Goal: Information Seeking & Learning: Learn about a topic

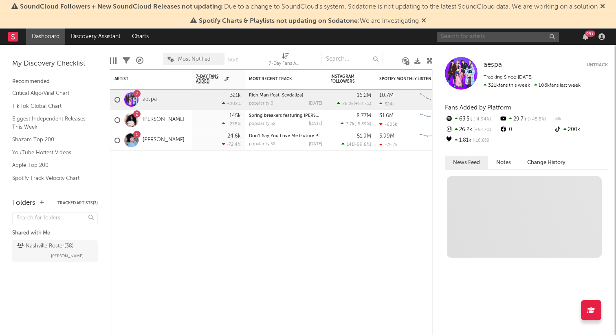
click at [462, 36] on input "text" at bounding box center [498, 37] width 122 height 10
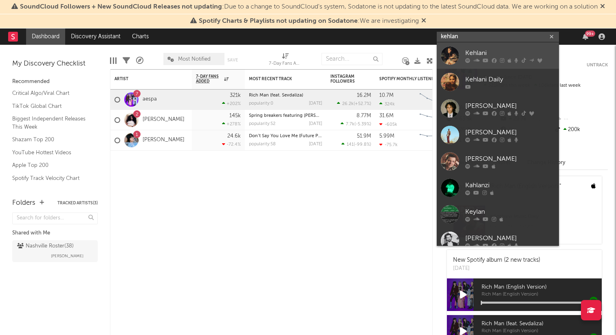
type input "kehlan"
click at [480, 56] on div "Kehlani" at bounding box center [510, 53] width 90 height 10
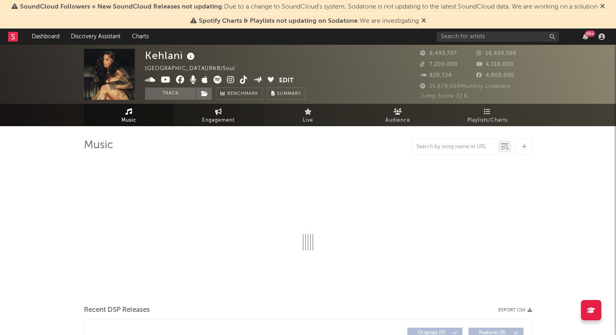
click at [226, 120] on span "Engagement" at bounding box center [218, 121] width 33 height 10
select select "1w"
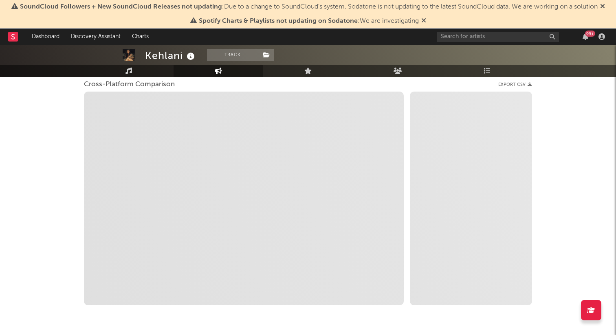
scroll to position [137, 0]
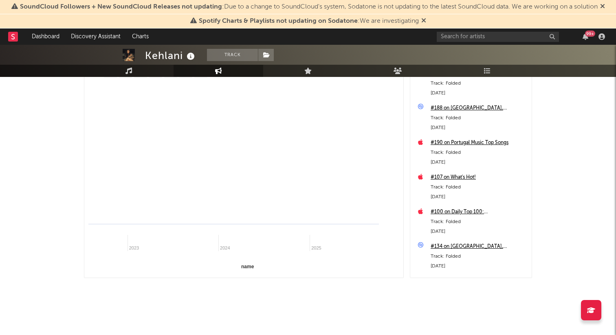
select select "1m"
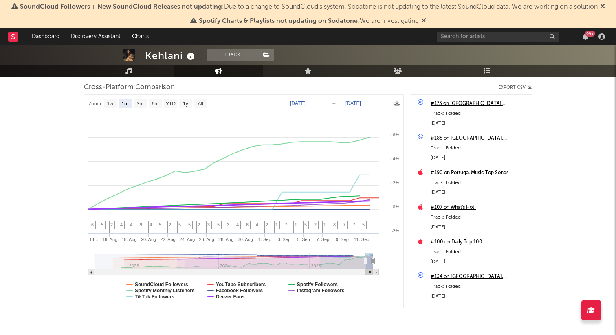
scroll to position [0, 0]
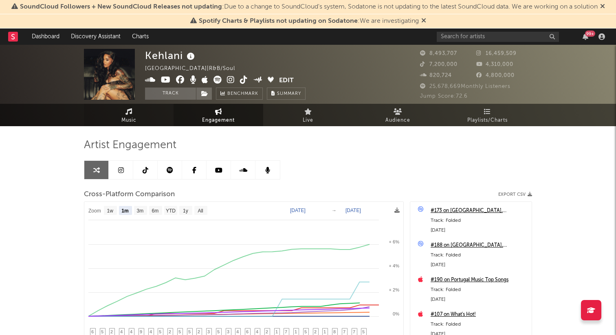
click at [126, 113] on icon at bounding box center [128, 111] width 7 height 7
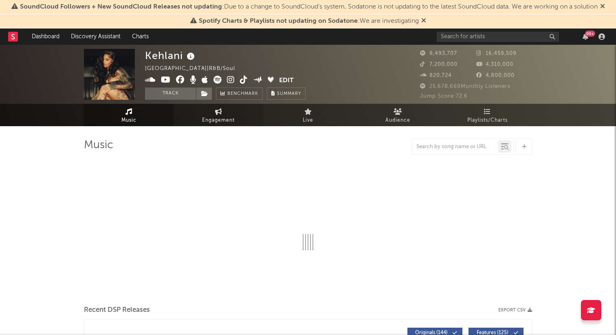
select select "6m"
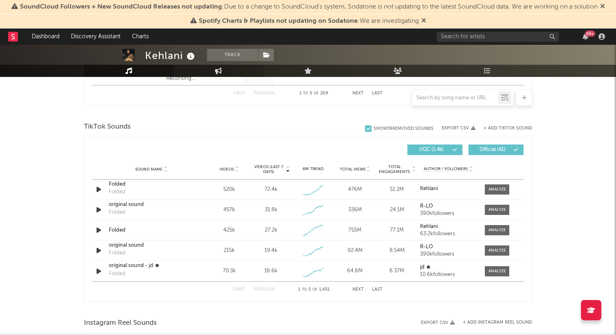
scroll to position [517, 0]
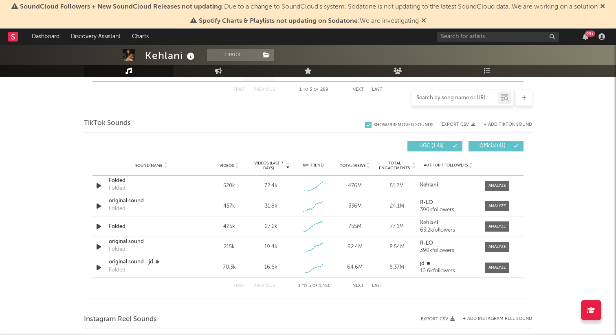
click at [473, 100] on input "text" at bounding box center [455, 98] width 86 height 7
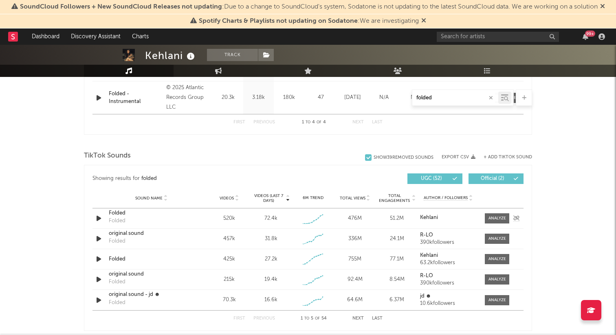
click at [98, 217] on icon "button" at bounding box center [99, 218] width 9 height 10
click at [189, 327] on button "button" at bounding box center [192, 325] width 8 height 20
type input "folded"
click at [138, 233] on div "original sound" at bounding box center [151, 234] width 85 height 8
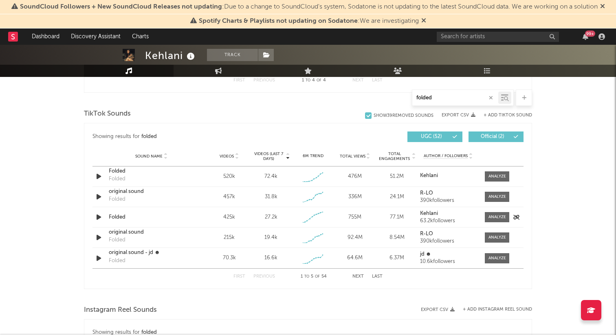
scroll to position [493, 0]
click at [367, 115] on div at bounding box center [368, 116] width 7 height 7
click at [365, 115] on input "Show 39 Removed Sounds" at bounding box center [365, 116] width 0 height 8
click at [493, 134] on button "Official ( 2 )" at bounding box center [496, 137] width 55 height 11
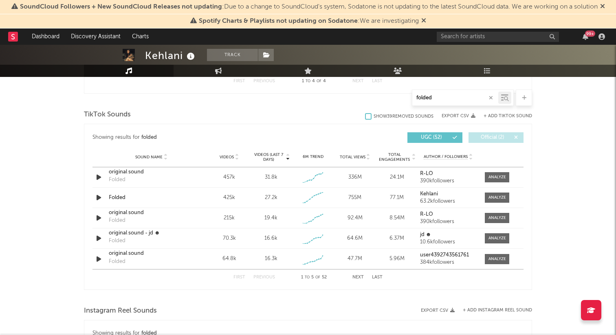
click at [484, 134] on button "Official ( 2 )" at bounding box center [496, 137] width 55 height 11
click at [433, 136] on span at bounding box center [432, 137] width 1 height 5
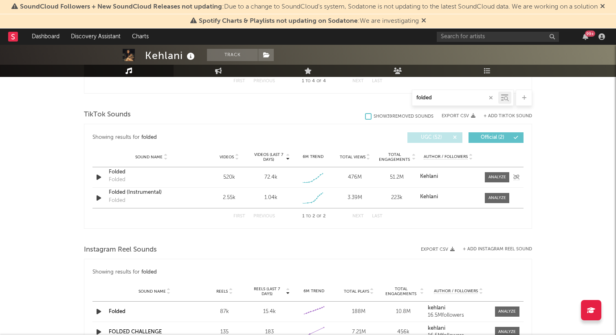
click at [115, 174] on div "Folded" at bounding box center [151, 172] width 85 height 8
